Goal: Transaction & Acquisition: Book appointment/travel/reservation

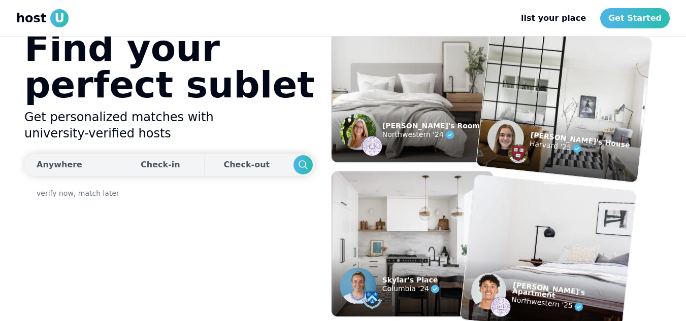
click at [82, 164] on button "Anywhere" at bounding box center [68, 165] width 89 height 22
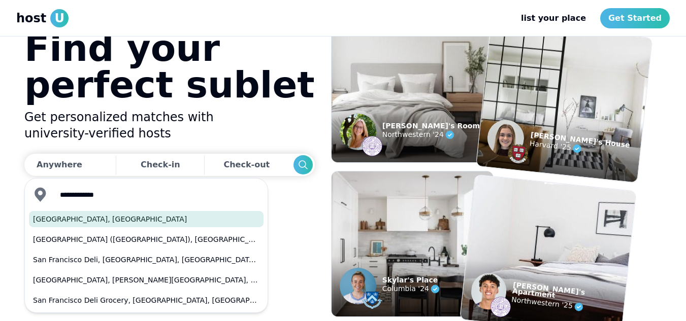
click at [112, 218] on button "[GEOGRAPHIC_DATA], [GEOGRAPHIC_DATA]" at bounding box center [146, 219] width 234 height 16
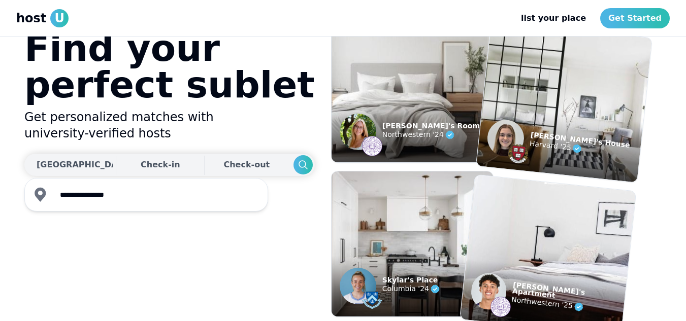
type input "**********"
click at [141, 166] on div "Check-in" at bounding box center [161, 165] width 40 height 20
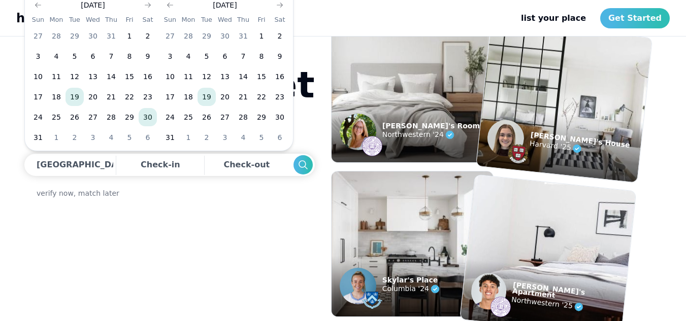
click at [143, 112] on button "30" at bounding box center [148, 117] width 18 height 18
click at [280, 5] on use "Go to next month" at bounding box center [280, 5] width 6 height 5
click at [210, 117] on button "30" at bounding box center [206, 117] width 18 height 18
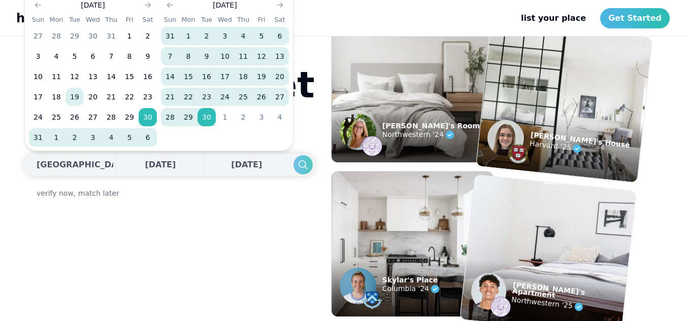
click at [297, 168] on icon "Search" at bounding box center [303, 165] width 12 height 12
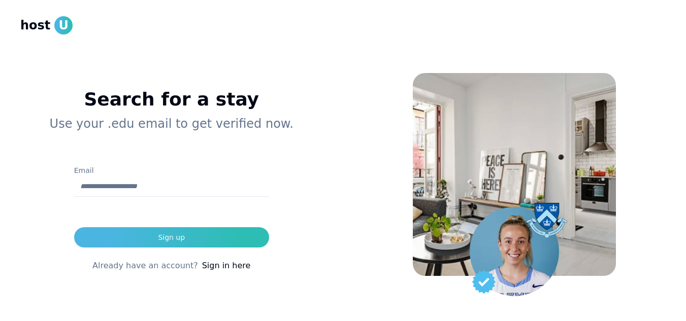
click at [227, 270] on link "Sign in here" at bounding box center [226, 266] width 49 height 12
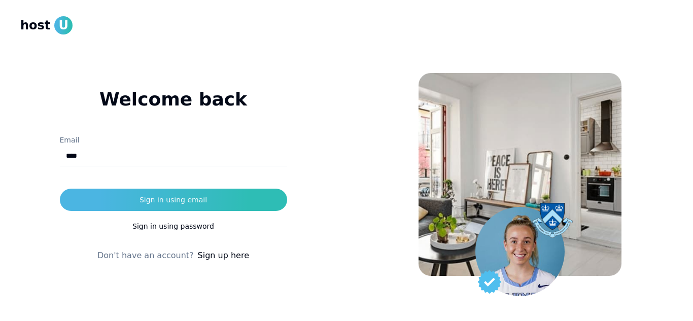
type input "**********"
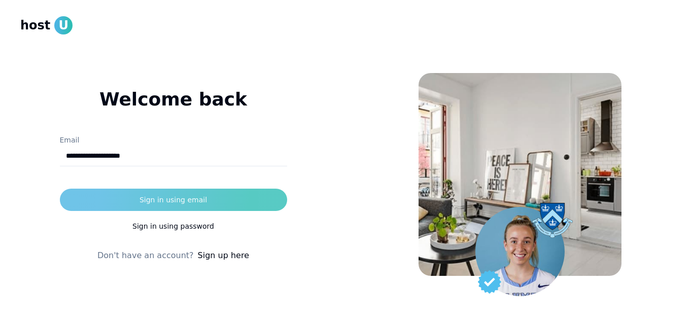
click at [198, 202] on div "Sign in using email" at bounding box center [174, 200] width 68 height 10
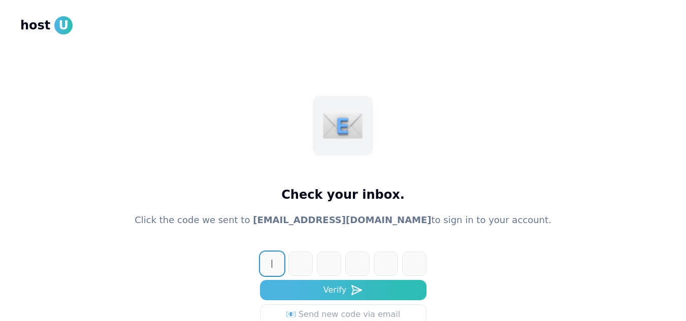
scroll to position [83, 0]
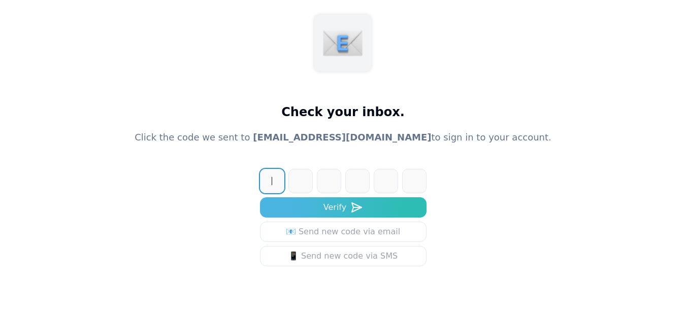
paste input "******"
type input "******"
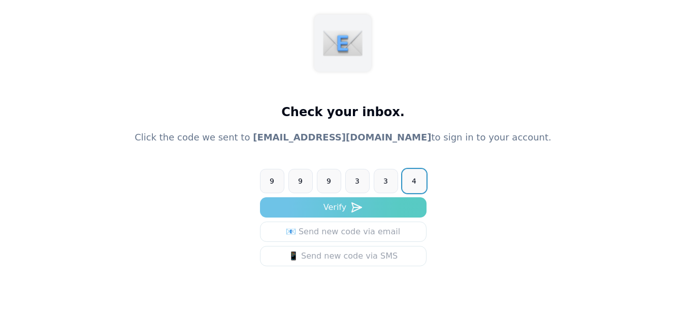
click at [367, 207] on button "Verify" at bounding box center [343, 207] width 166 height 20
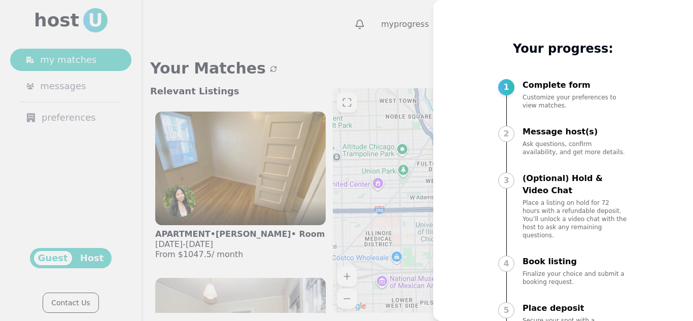
click at [325, 53] on div at bounding box center [346, 160] width 693 height 321
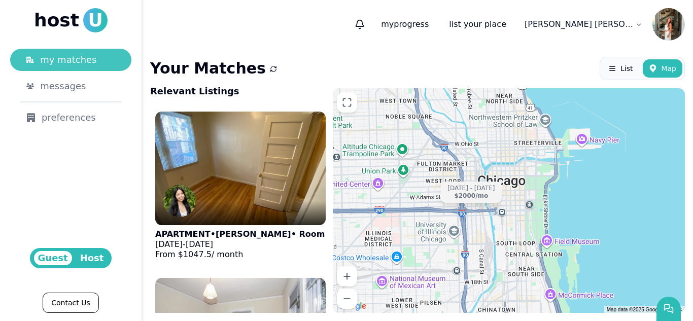
click at [109, 58] on div "my matches" at bounding box center [77, 60] width 75 height 14
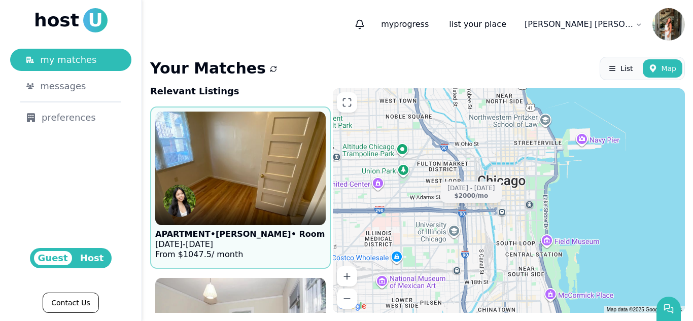
click at [258, 168] on img at bounding box center [241, 168] width 188 height 125
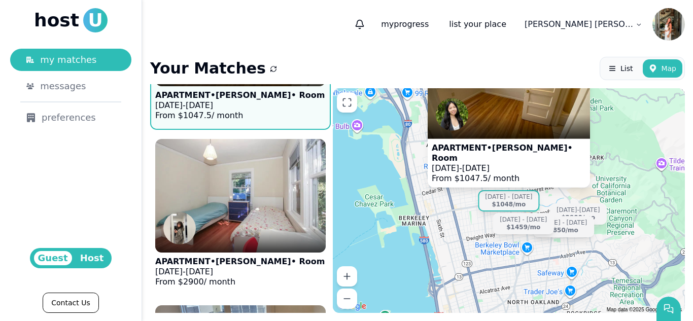
scroll to position [140, 0]
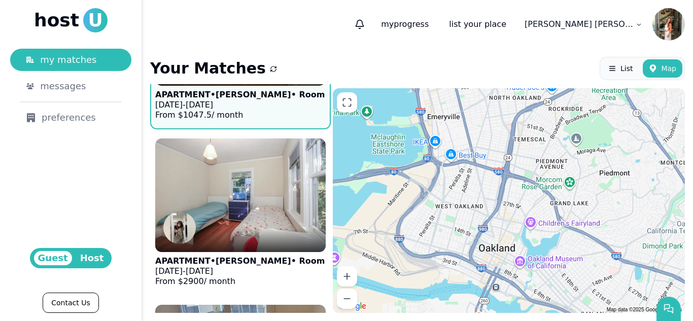
drag, startPoint x: 644, startPoint y: 217, endPoint x: 625, endPoint y: 5, distance: 213.5
click at [625, 5] on div "my progress list your place [PERSON_NAME] Your Matches List Map Relevant Listin…" at bounding box center [417, 160] width 551 height 321
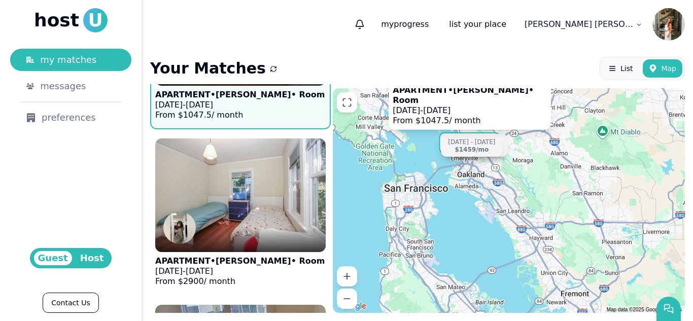
click at [413, 197] on div "APARTMENT • [PERSON_NAME] • Room [DATE] - [DATE] From $ 1047.5 / month [DATE] -…" at bounding box center [509, 200] width 352 height 225
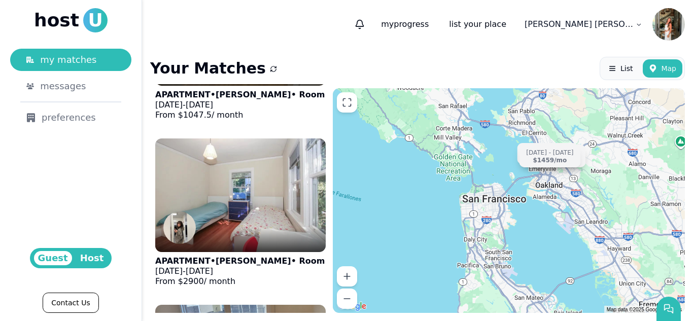
drag, startPoint x: 413, startPoint y: 197, endPoint x: 497, endPoint y: 208, distance: 84.9
click at [497, 208] on div "[DATE] - [DATE] $1048 /[DATE]-[DATE] $2900 /[DATE] - [DATE] $850 /[DATE] - [DAT…" at bounding box center [509, 200] width 352 height 225
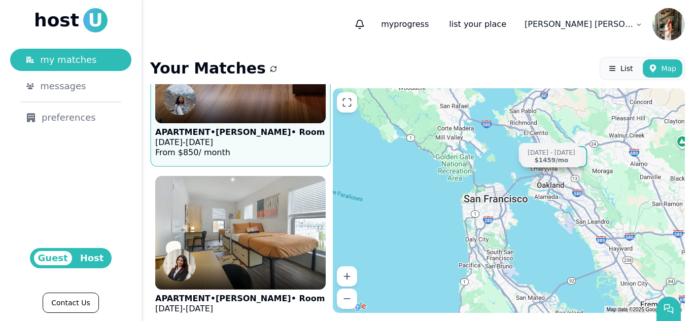
scroll to position [434, 0]
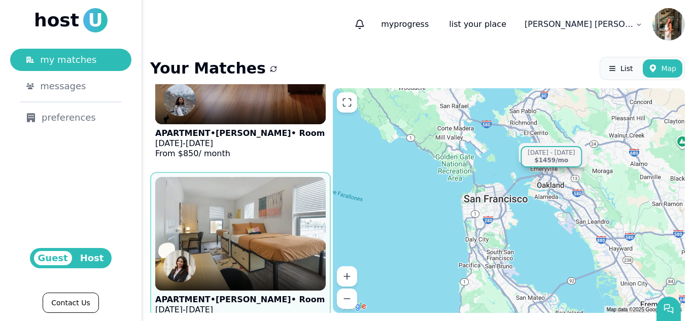
click at [269, 217] on img at bounding box center [241, 234] width 188 height 125
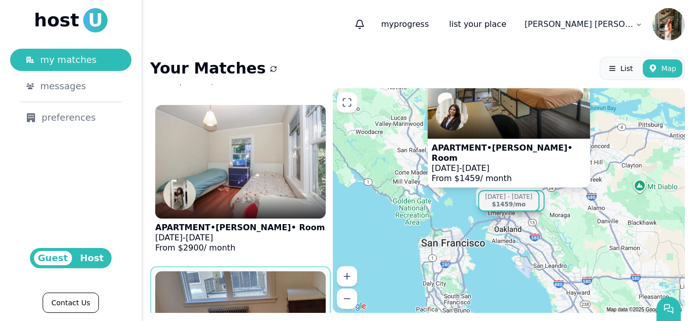
scroll to position [149, 0]
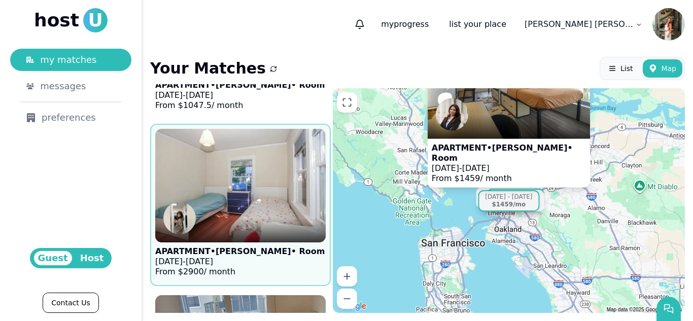
click at [240, 182] on img at bounding box center [241, 185] width 188 height 125
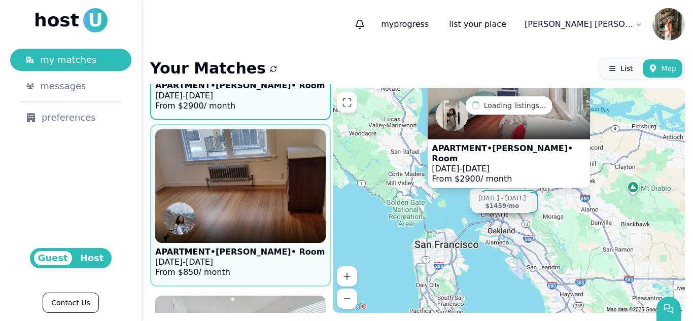
click at [240, 182] on img at bounding box center [240, 186] width 171 height 114
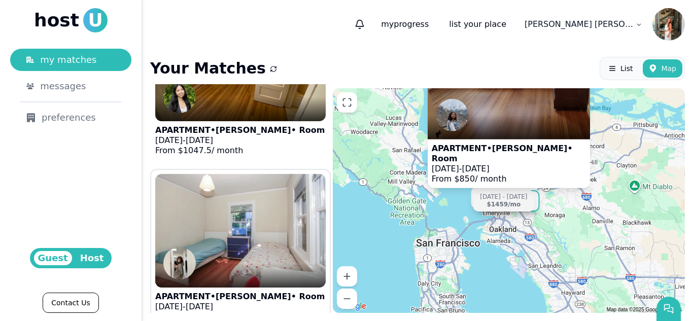
scroll to position [103, 0]
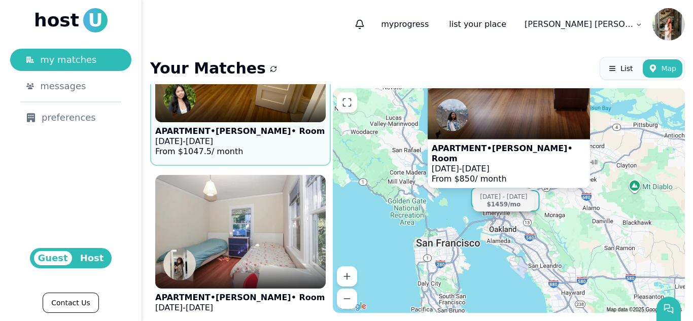
click at [238, 111] on div at bounding box center [240, 110] width 171 height 24
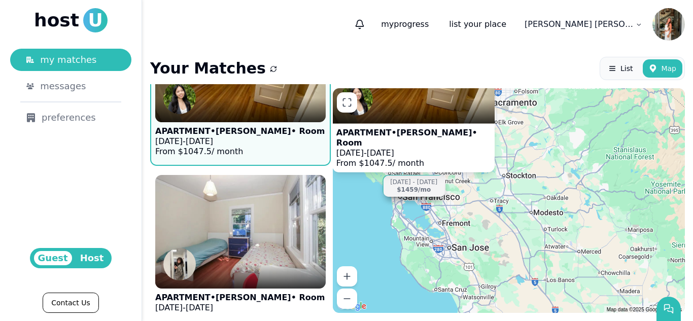
drag, startPoint x: 389, startPoint y: 46, endPoint x: 388, endPoint y: 41, distance: 5.6
click at [388, 41] on header "my progress list your place [PERSON_NAME]" at bounding box center [417, 24] width 551 height 49
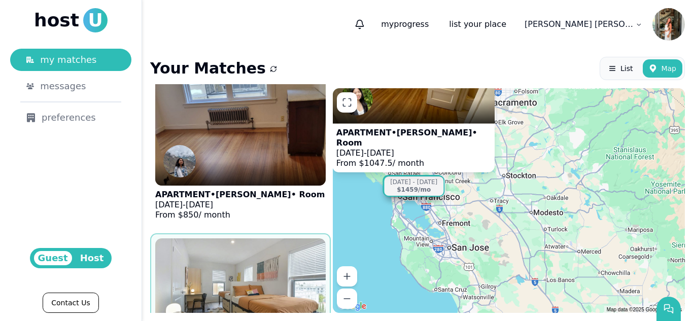
scroll to position [435, 0]
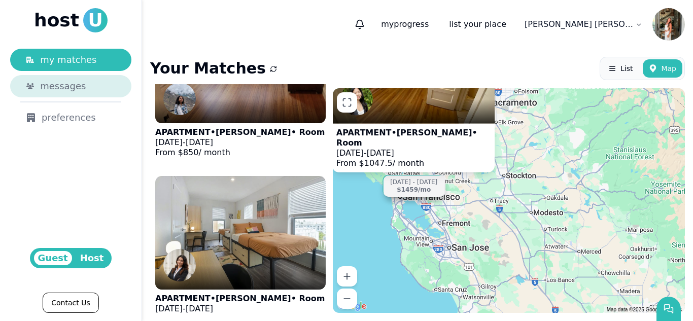
click at [82, 87] on div "messages" at bounding box center [77, 86] width 75 height 14
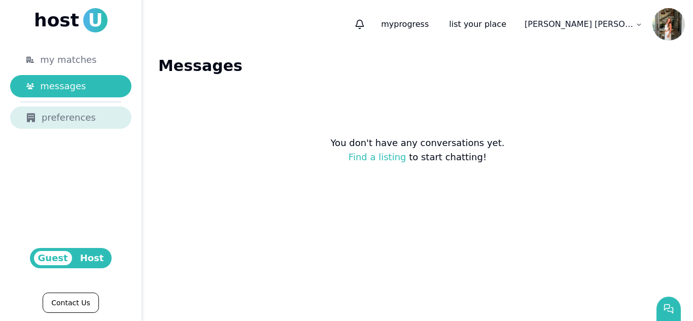
click at [78, 118] on div "preferences" at bounding box center [70, 118] width 89 height 14
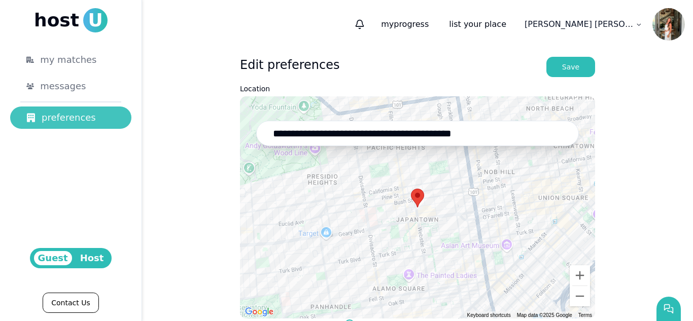
click at [78, 118] on div "preferences" at bounding box center [70, 118] width 89 height 14
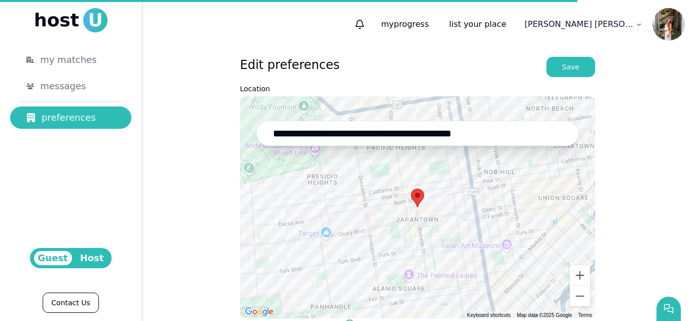
click at [78, 117] on html "**********" at bounding box center [346, 160] width 693 height 321
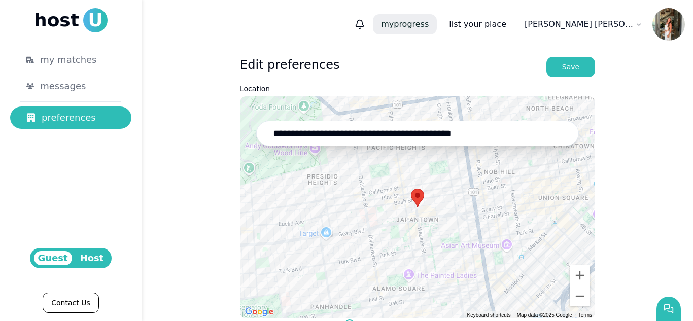
click at [394, 23] on span "my" at bounding box center [387, 24] width 13 height 10
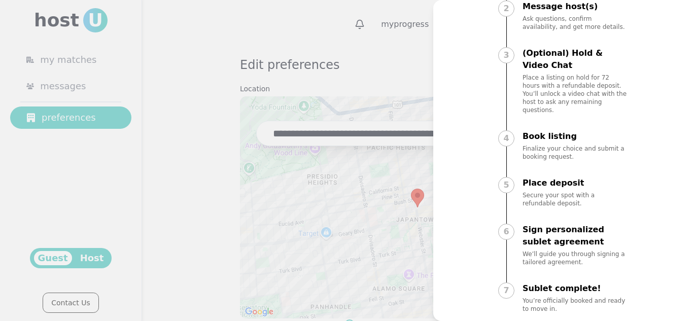
scroll to position [125, 0]
click at [177, 71] on div at bounding box center [346, 160] width 693 height 321
